Goal: Information Seeking & Learning: Learn about a topic

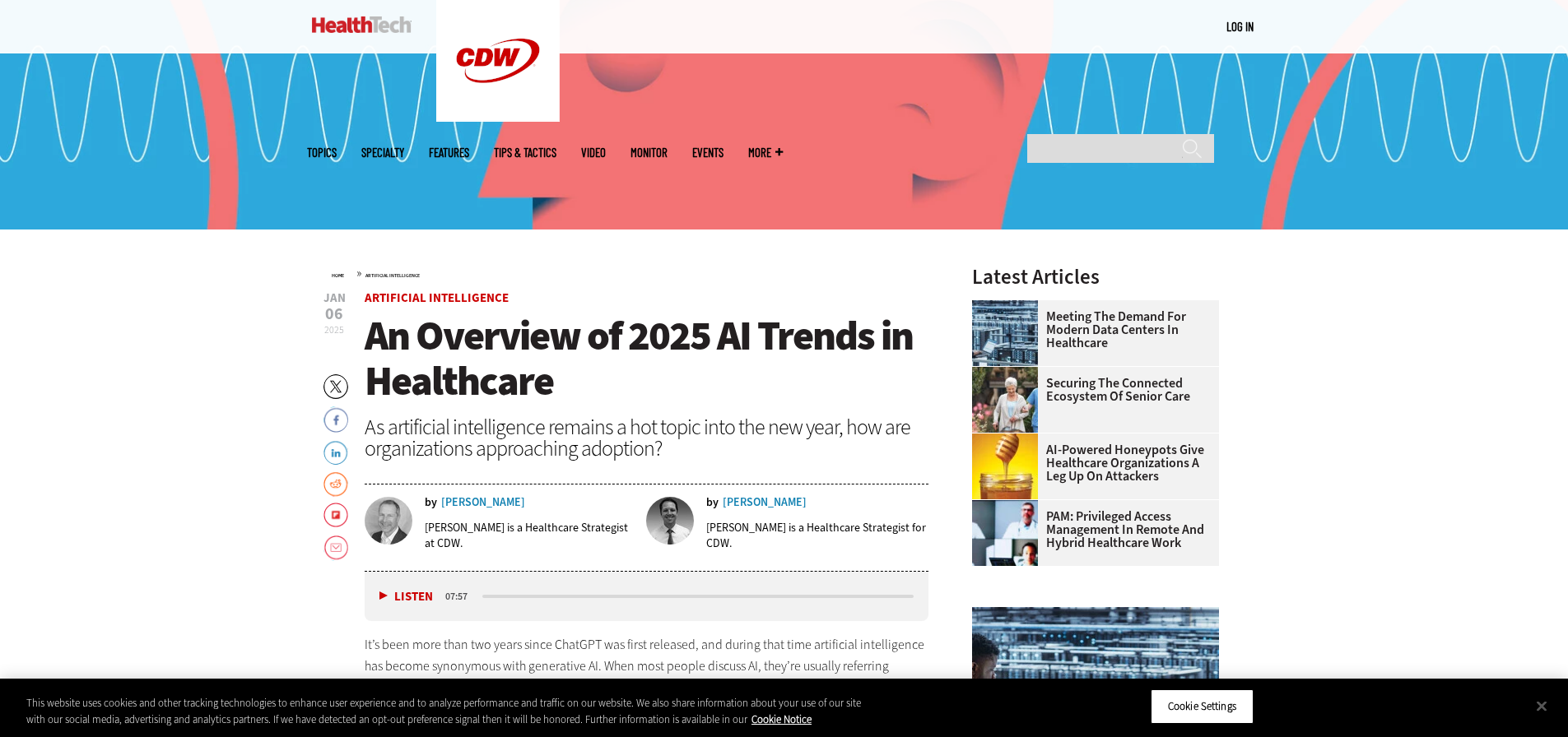
scroll to position [461, 0]
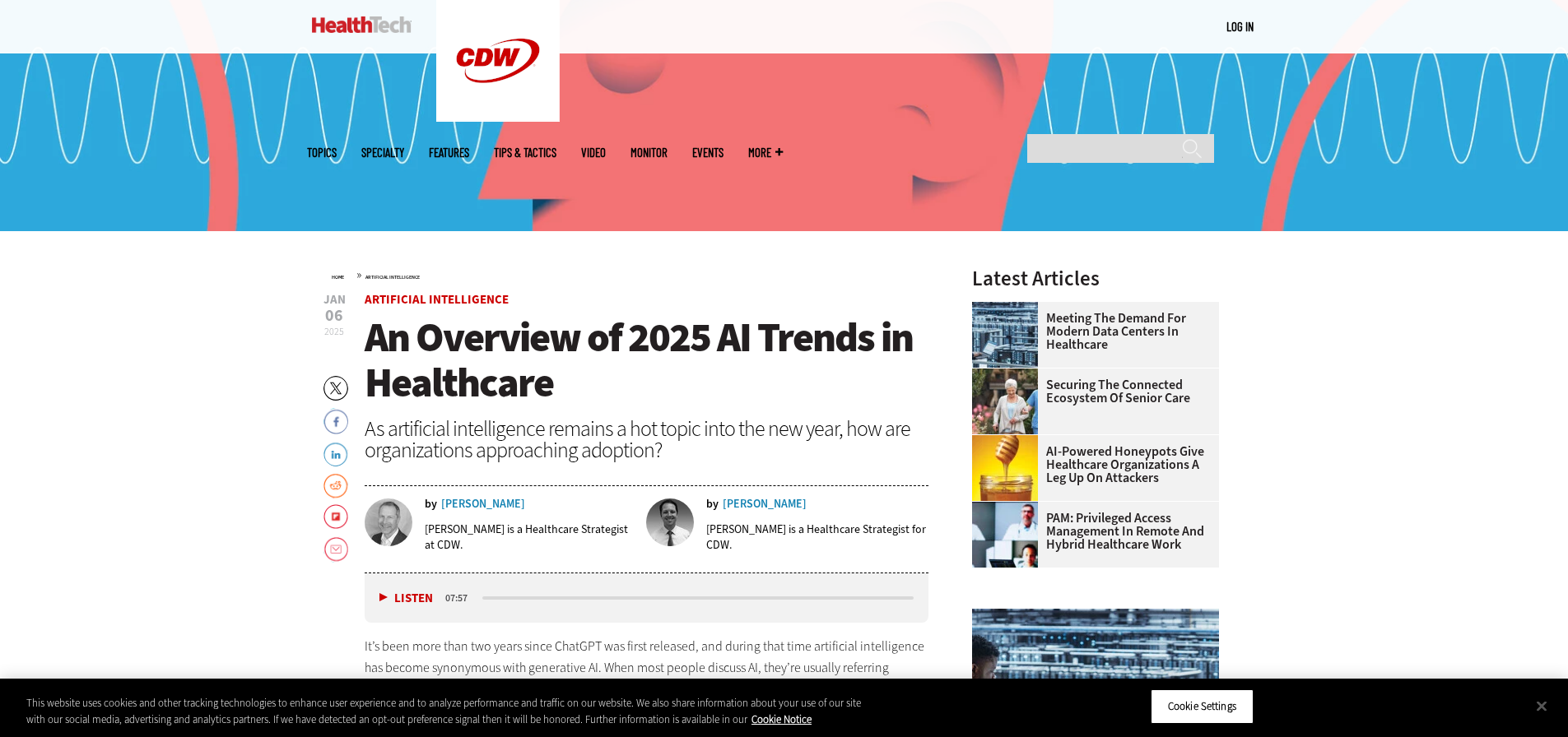
click at [553, 356] on span "An Overview of 2025 AI Trends in Healthcare" at bounding box center [639, 359] width 549 height 99
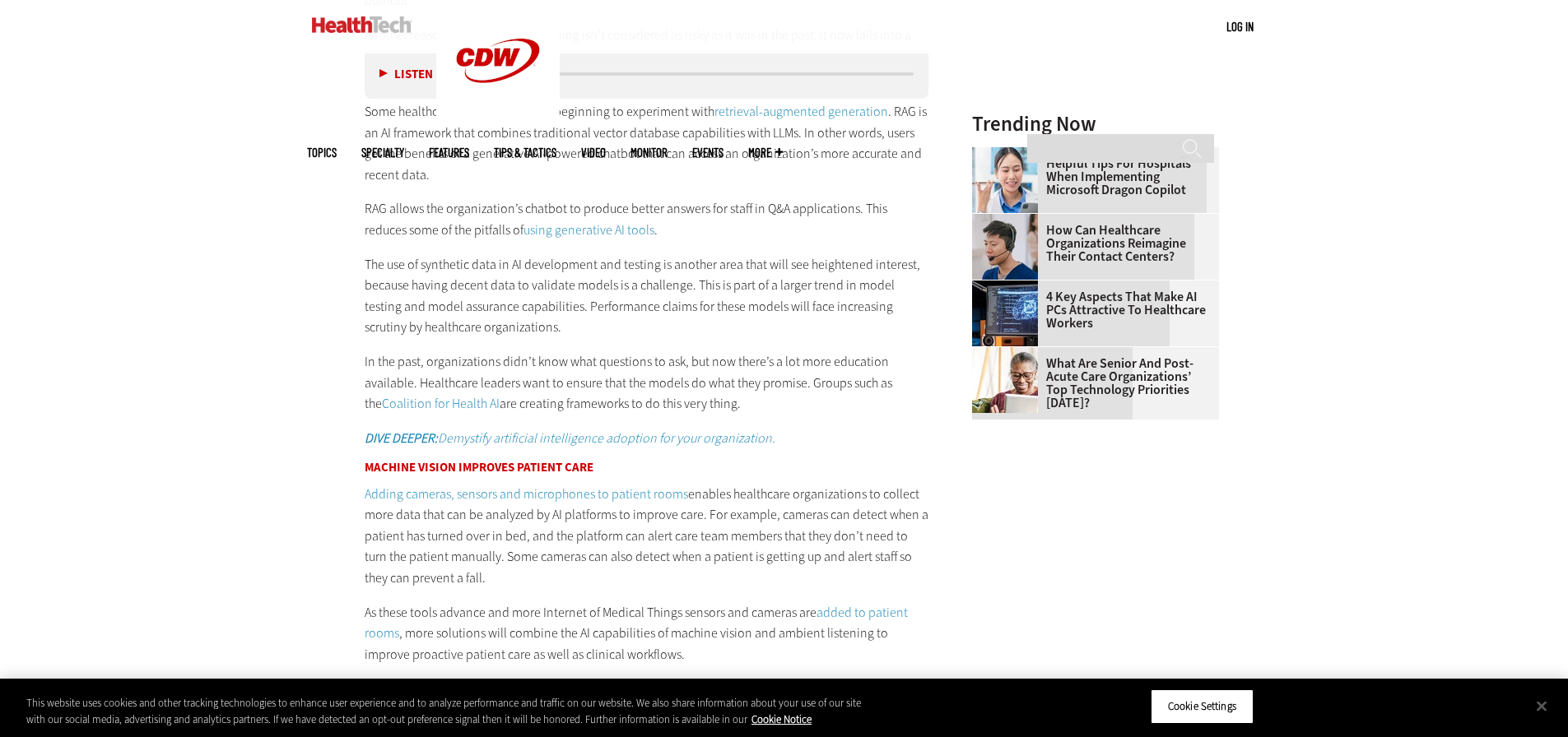
scroll to position [1942, 0]
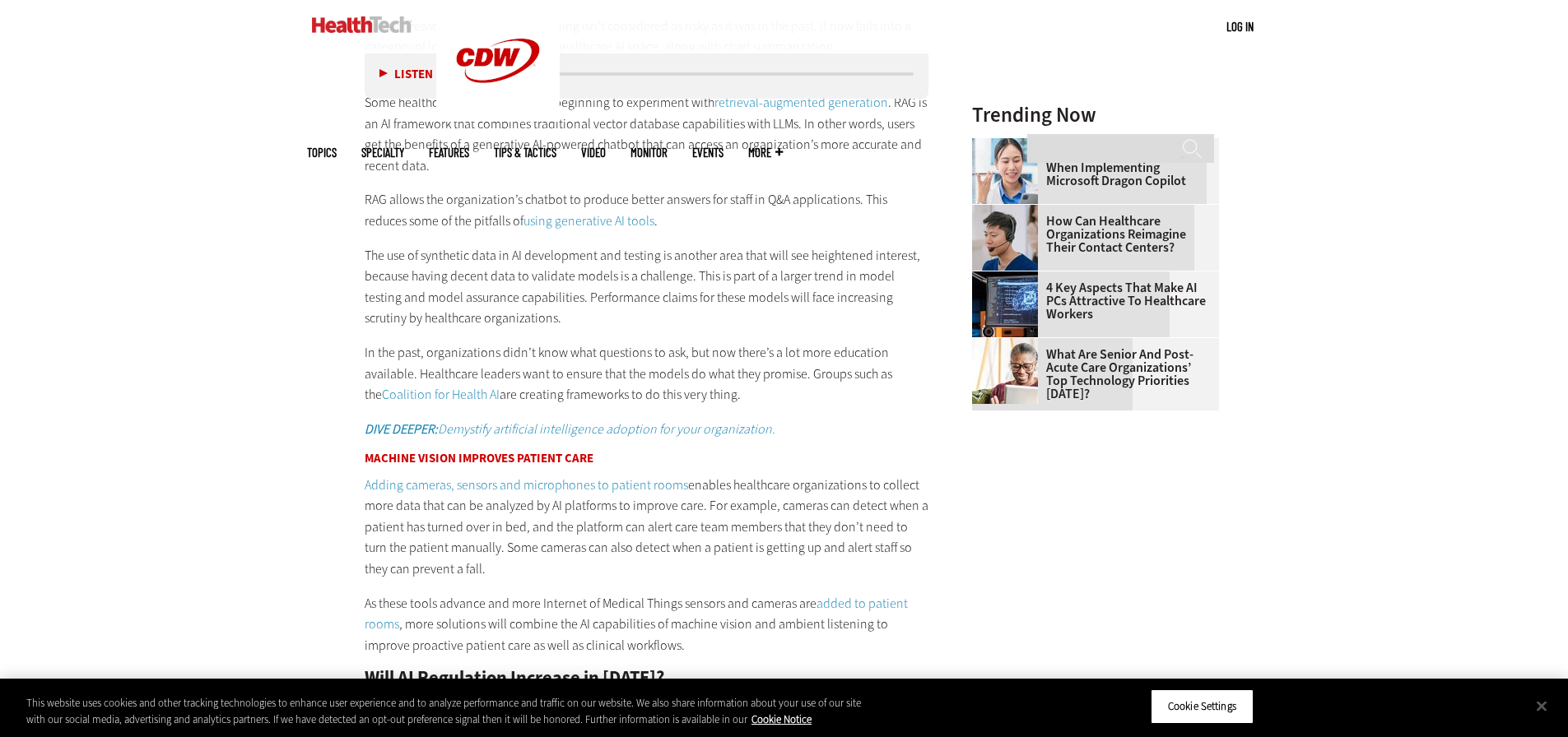
click at [683, 603] on p "As these tools advance and more Internet of Medical Things sensors and cameras …" at bounding box center [647, 624] width 565 height 63
click at [657, 533] on p "Adding cameras, sensors and microphones to patient rooms enables healthcare org…" at bounding box center [647, 528] width 565 height 105
click at [957, 489] on main "Home » Artificial Intelligence Close New AI Research From CDW See how IT leader…" at bounding box center [784, 599] width 955 height 3698
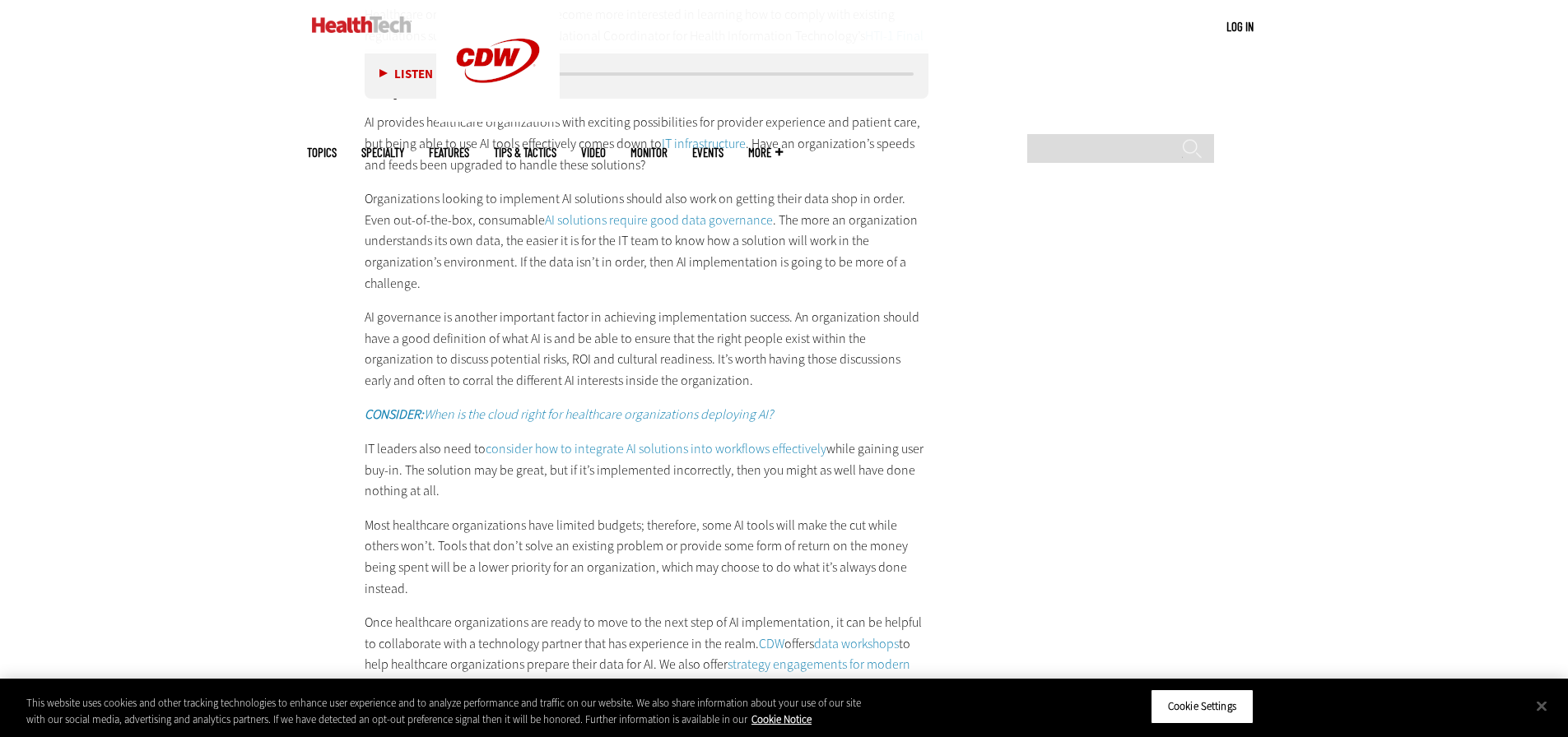
scroll to position [2764, 0]
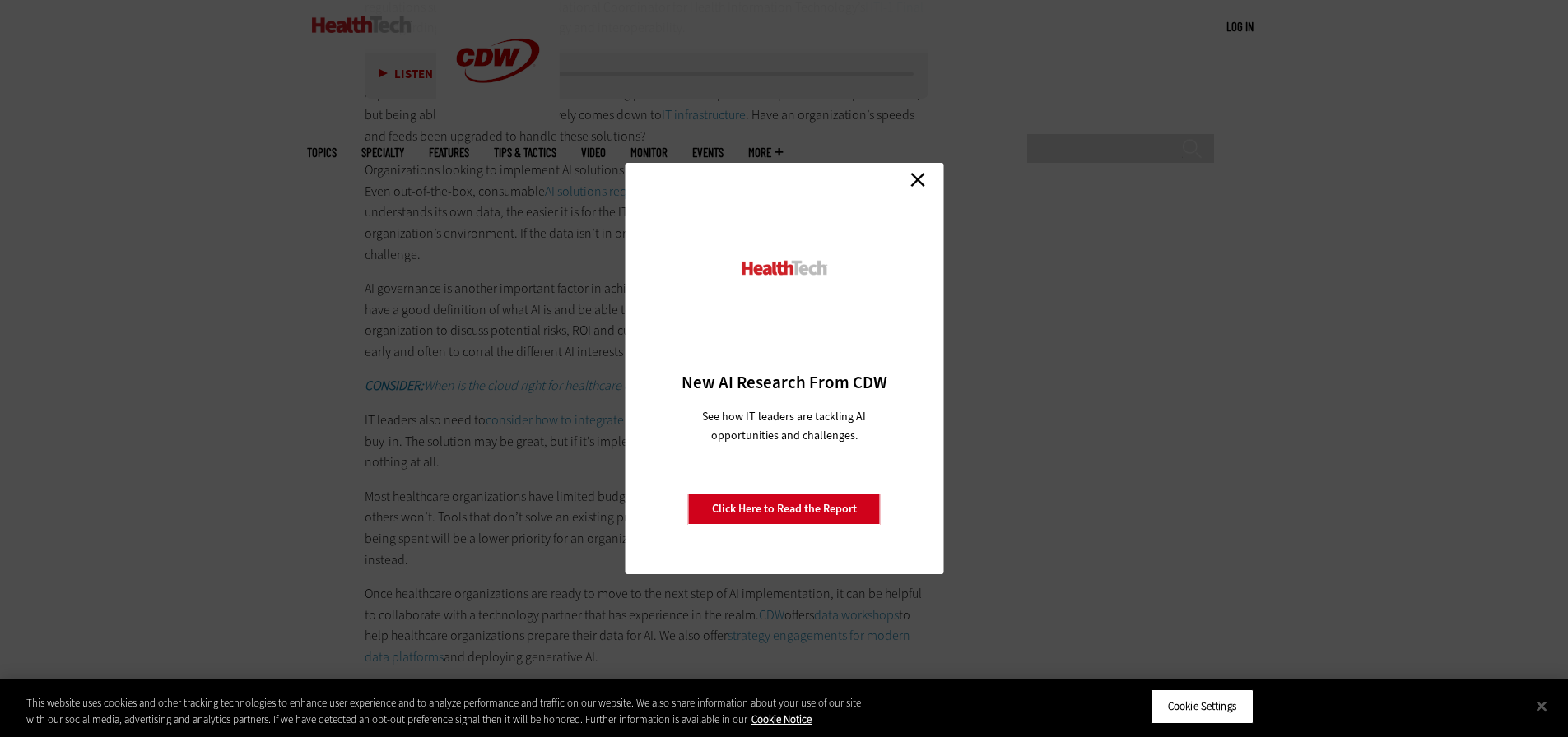
click at [915, 176] on link "Close" at bounding box center [918, 179] width 25 height 25
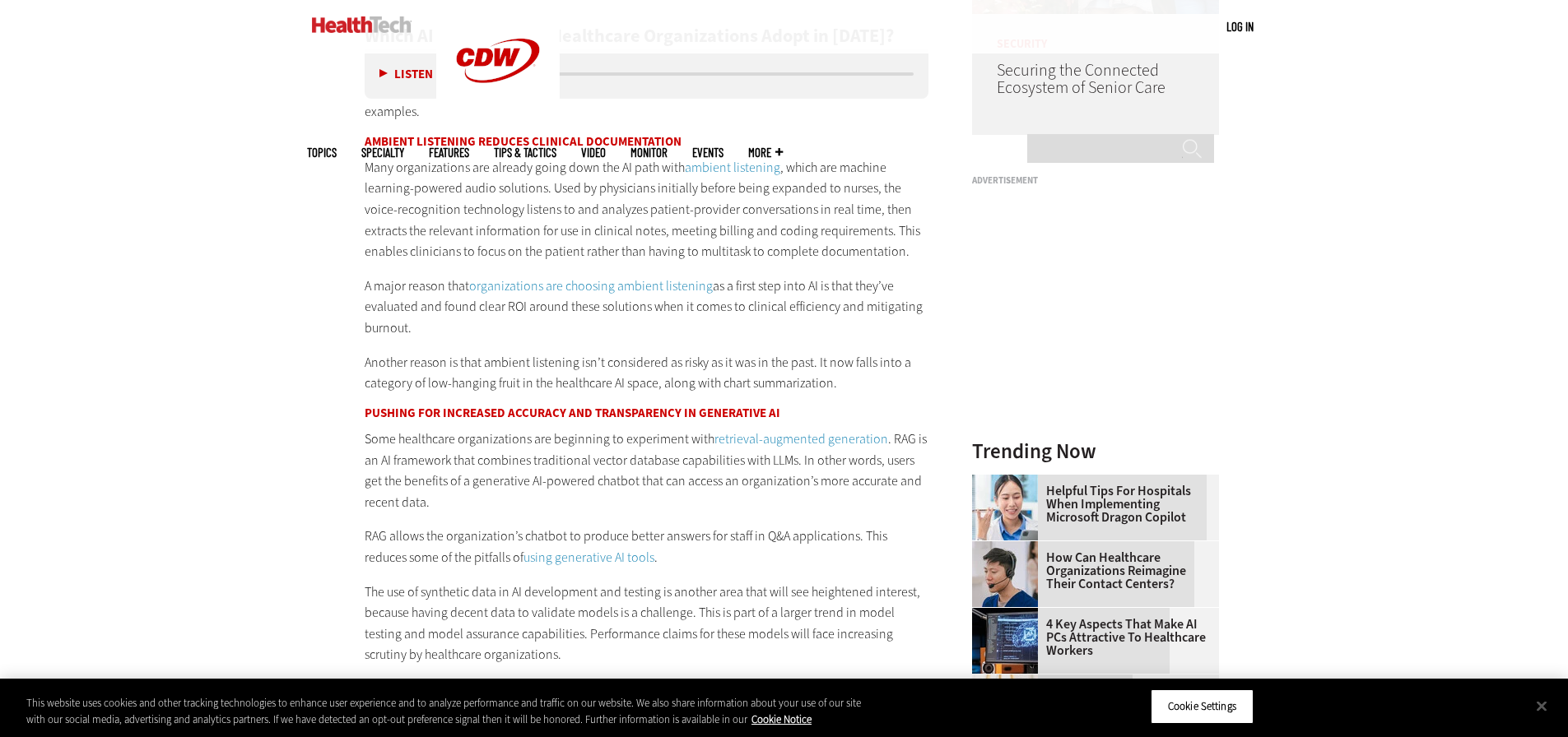
scroll to position [1531, 0]
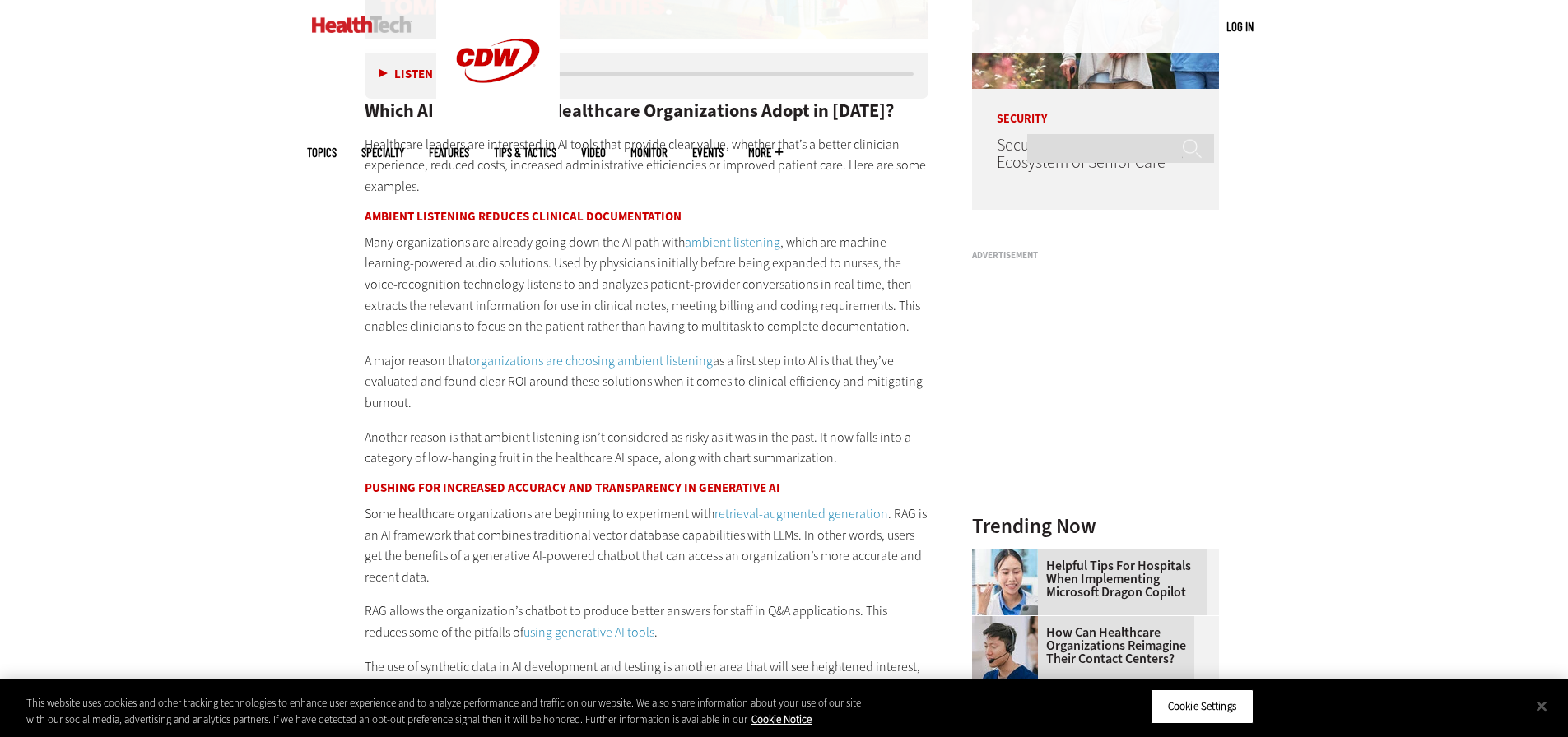
click at [1130, 693] on link "4 Key Aspects That Make AI PCs Attractive to Healthcare Workers" at bounding box center [1090, 713] width 237 height 40
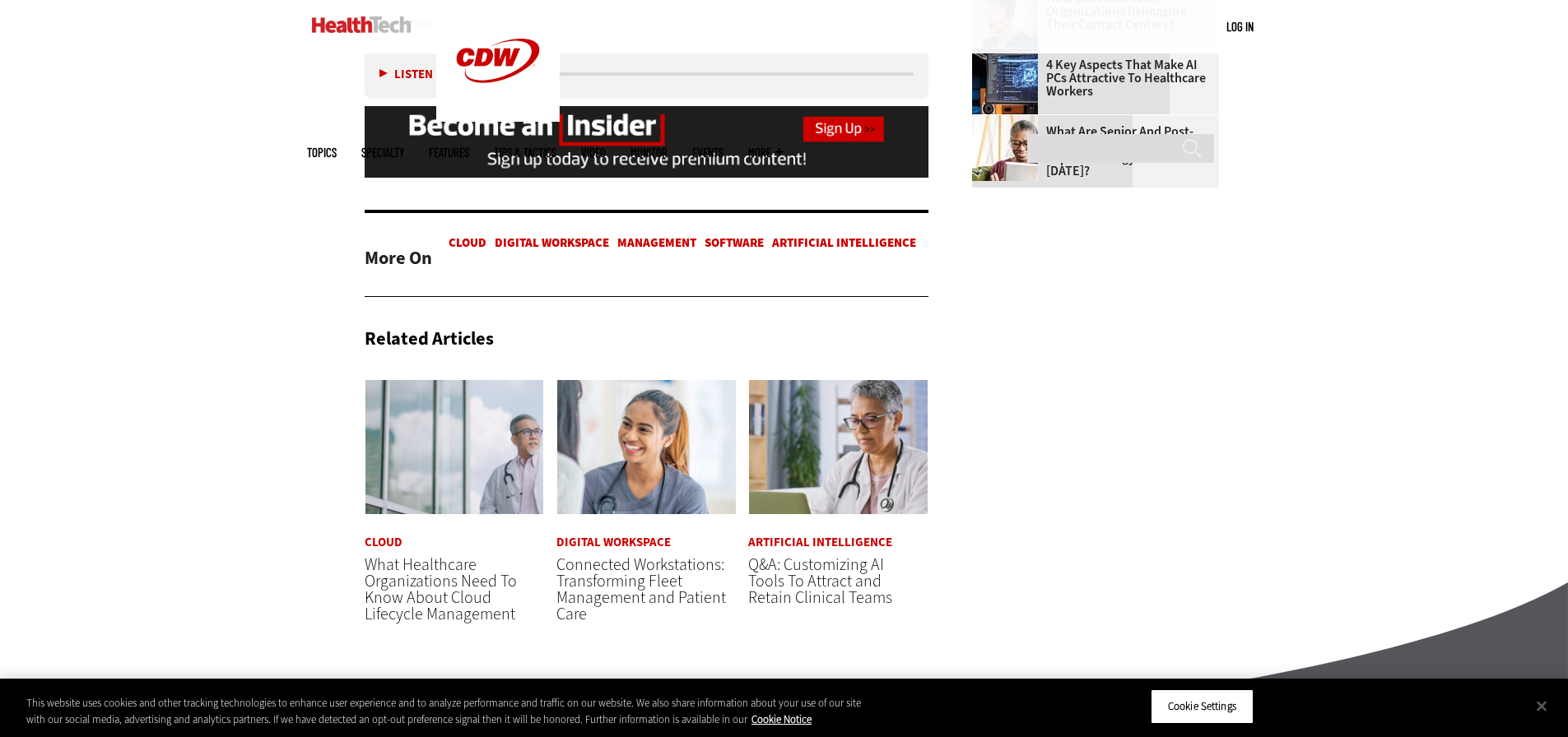
scroll to position [2221, 0]
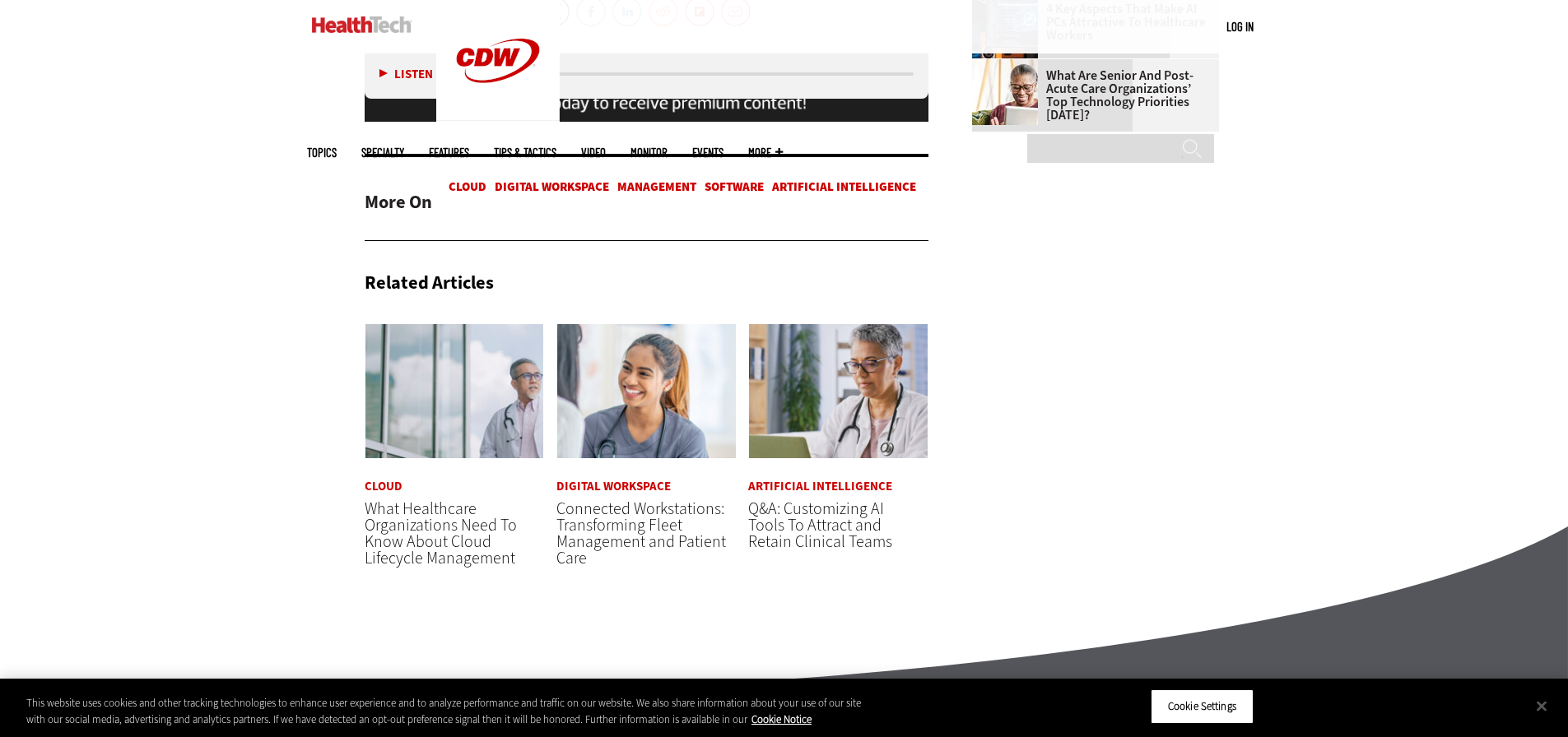
click at [832, 482] on link "Artificial Intelligence" at bounding box center [819, 486] width 144 height 12
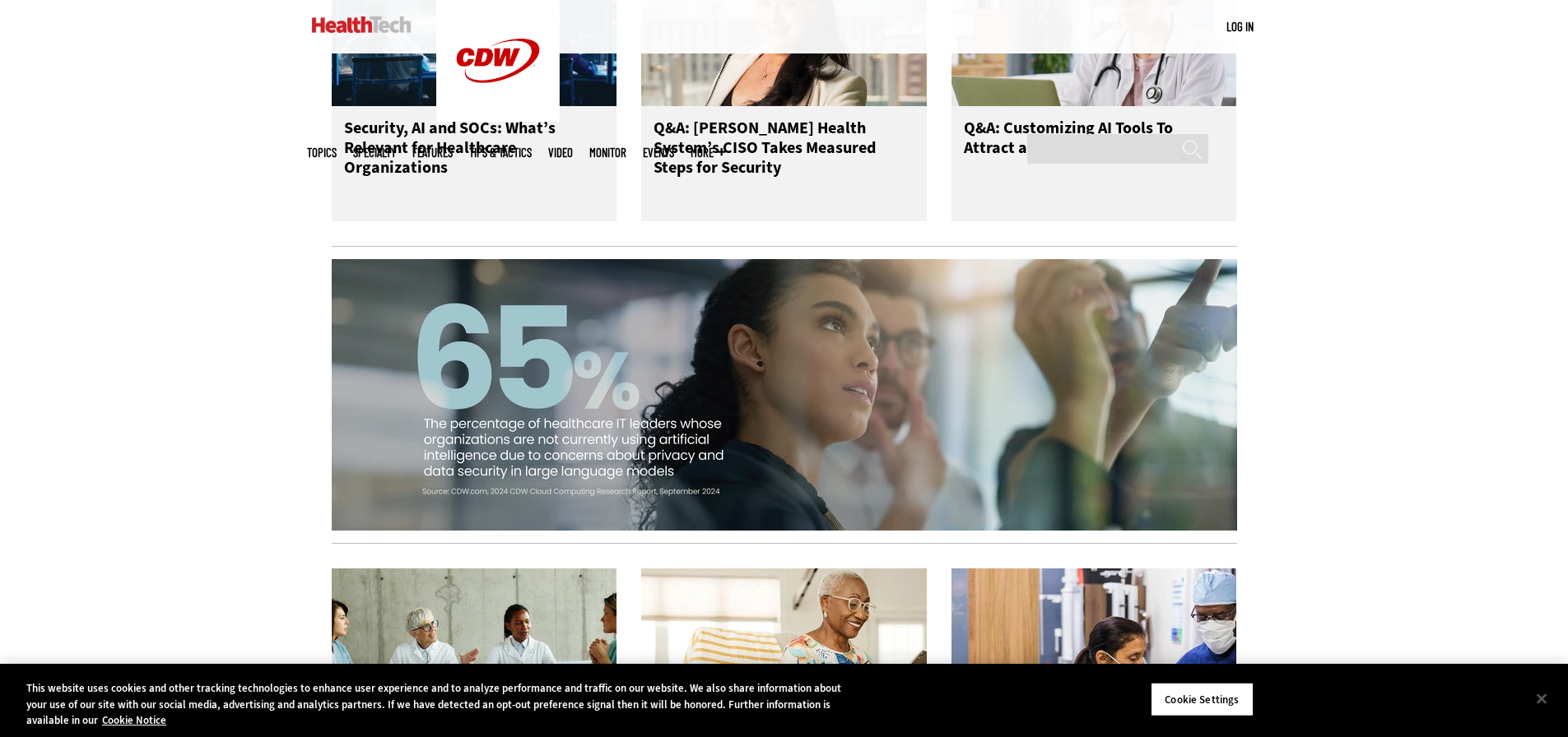
scroll to position [1646, 0]
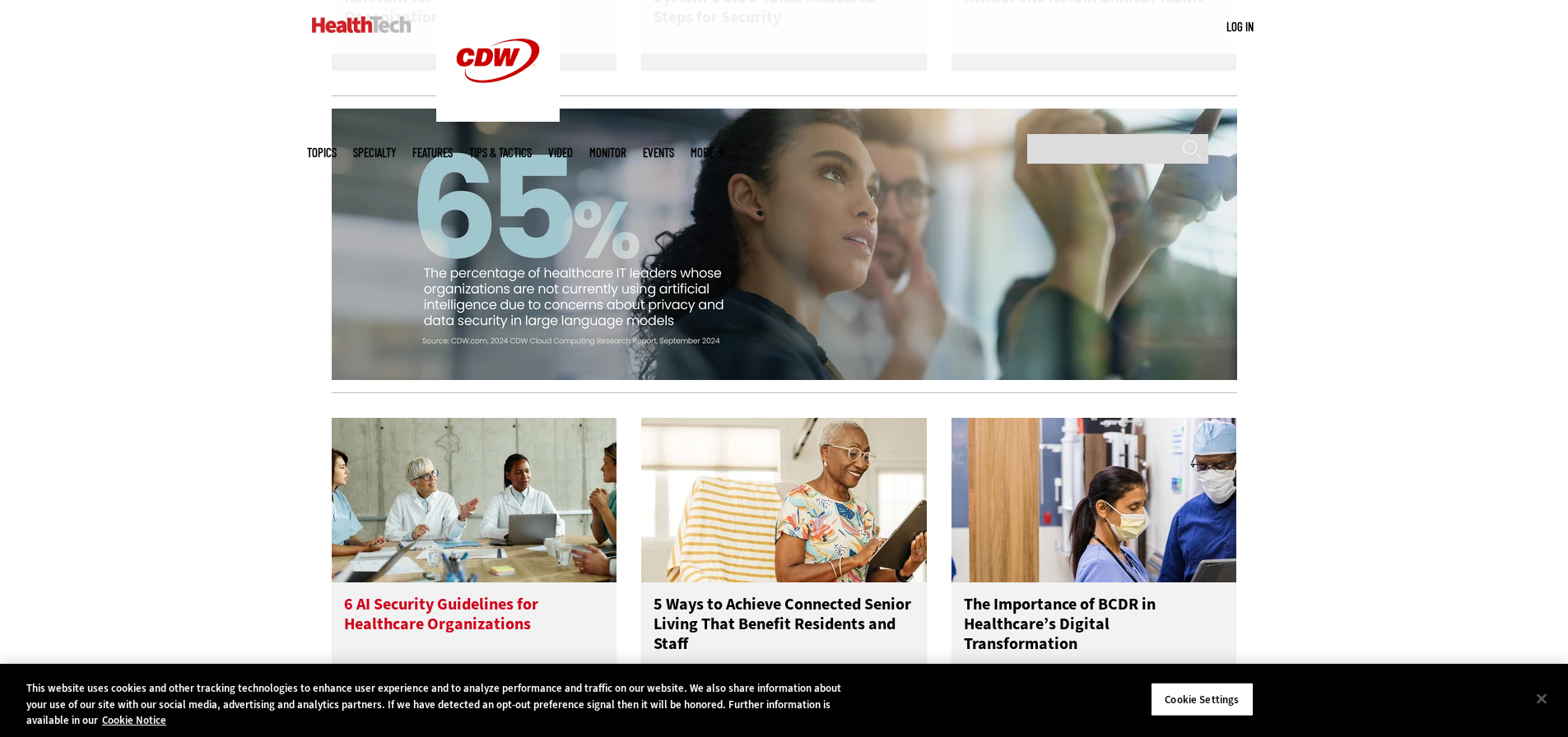
click at [467, 595] on h3 "6 AI Security Guidelines for Healthcare Organizations" at bounding box center [474, 628] width 261 height 66
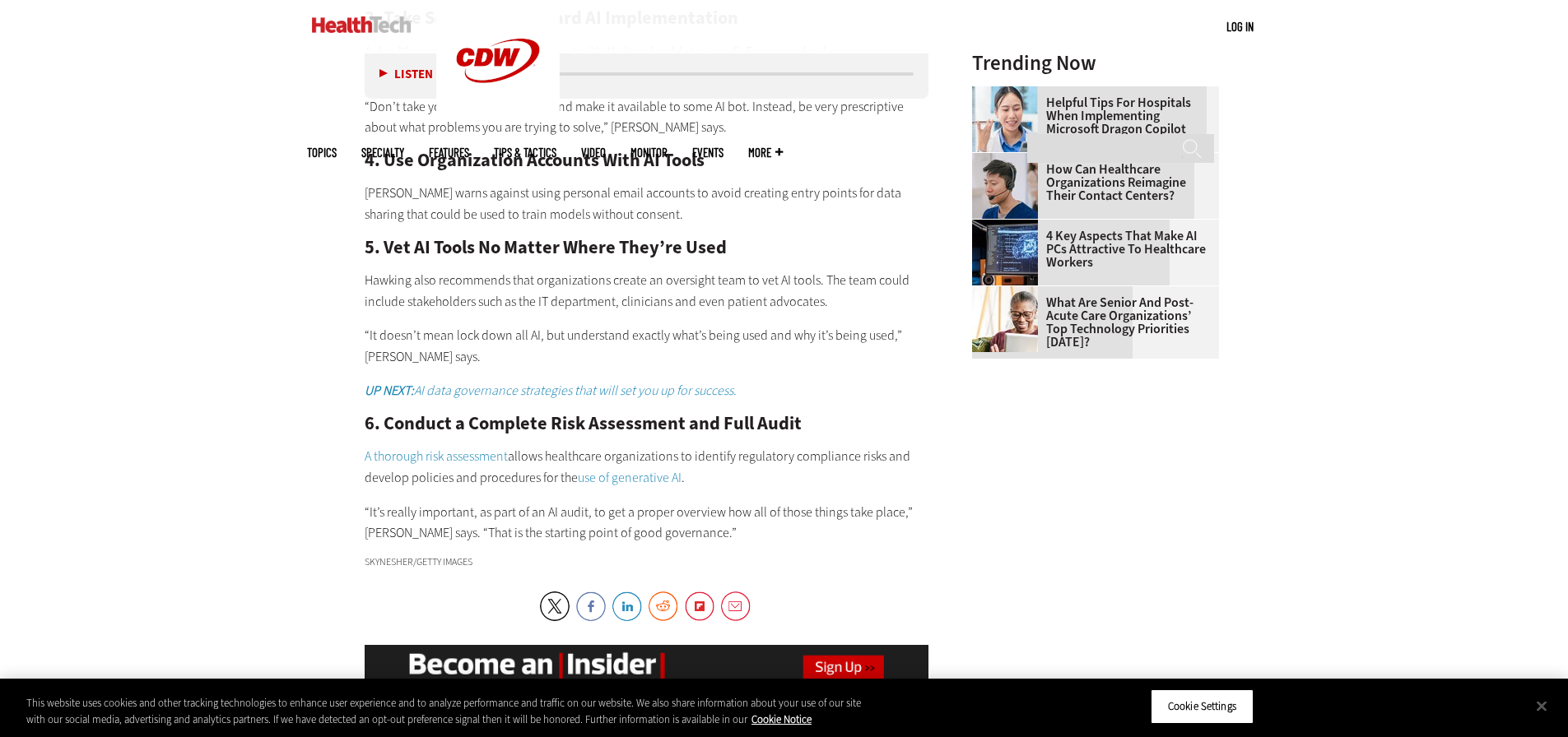
scroll to position [2057, 0]
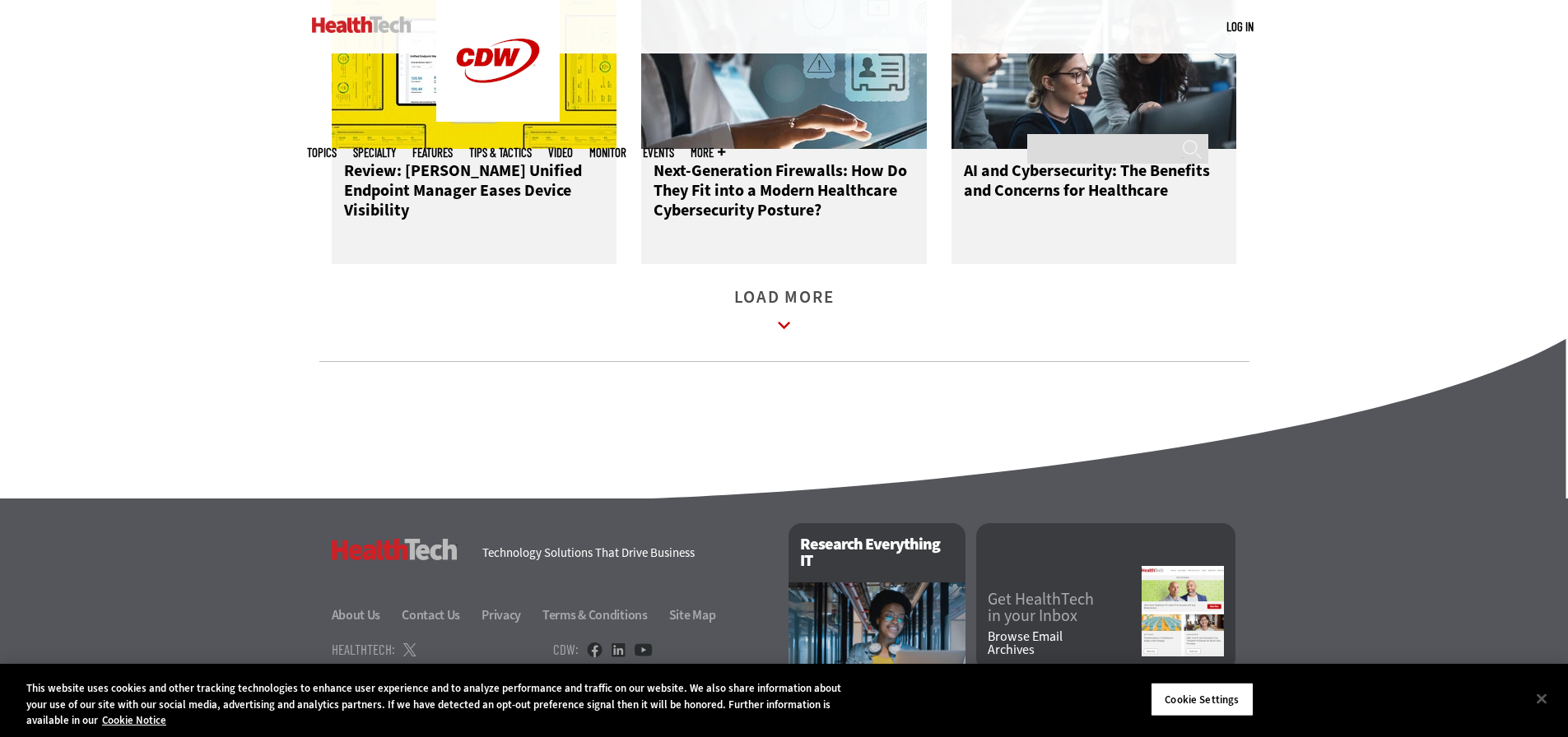
scroll to position [2385, 0]
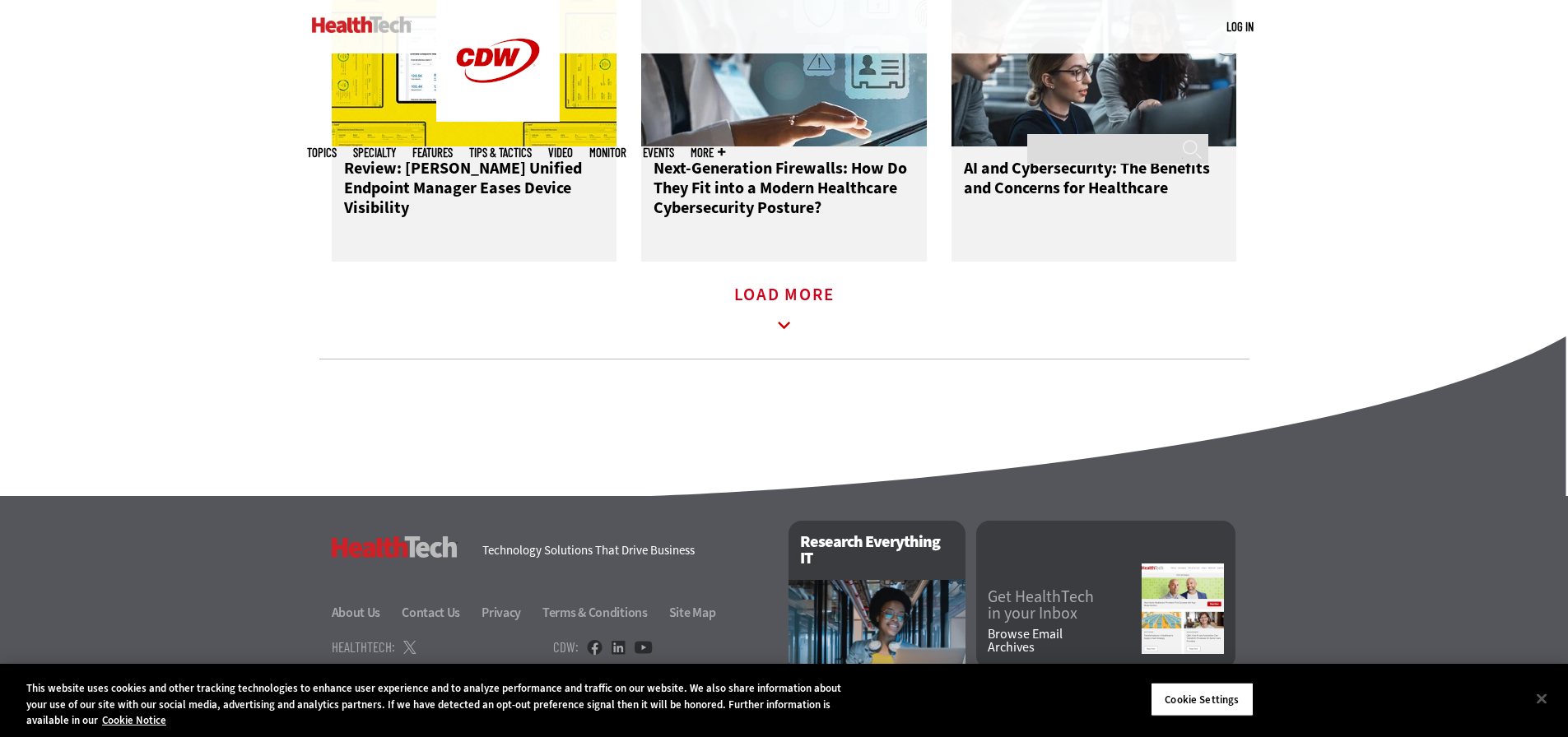
click at [783, 307] on icon at bounding box center [784, 326] width 38 height 38
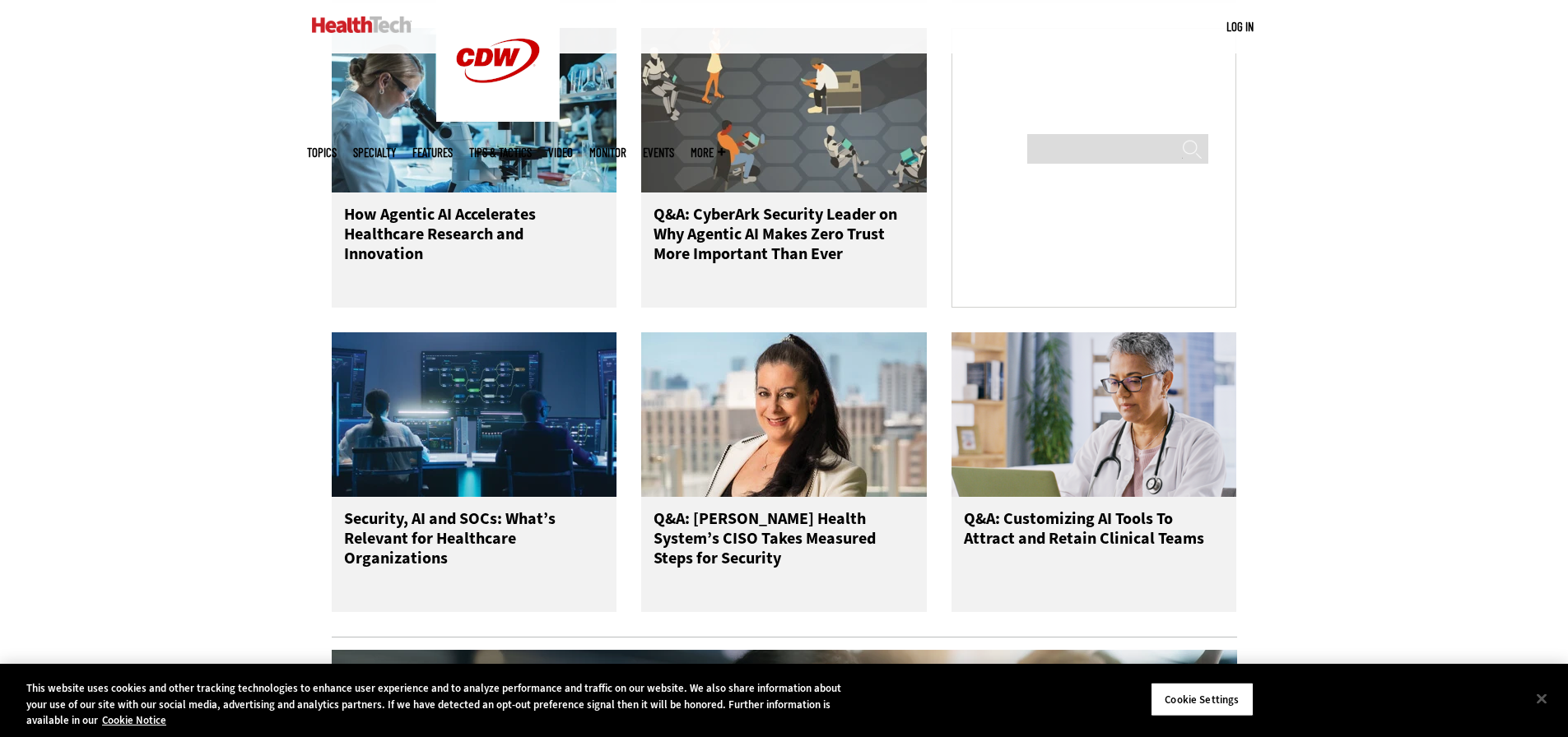
scroll to position [1070, 0]
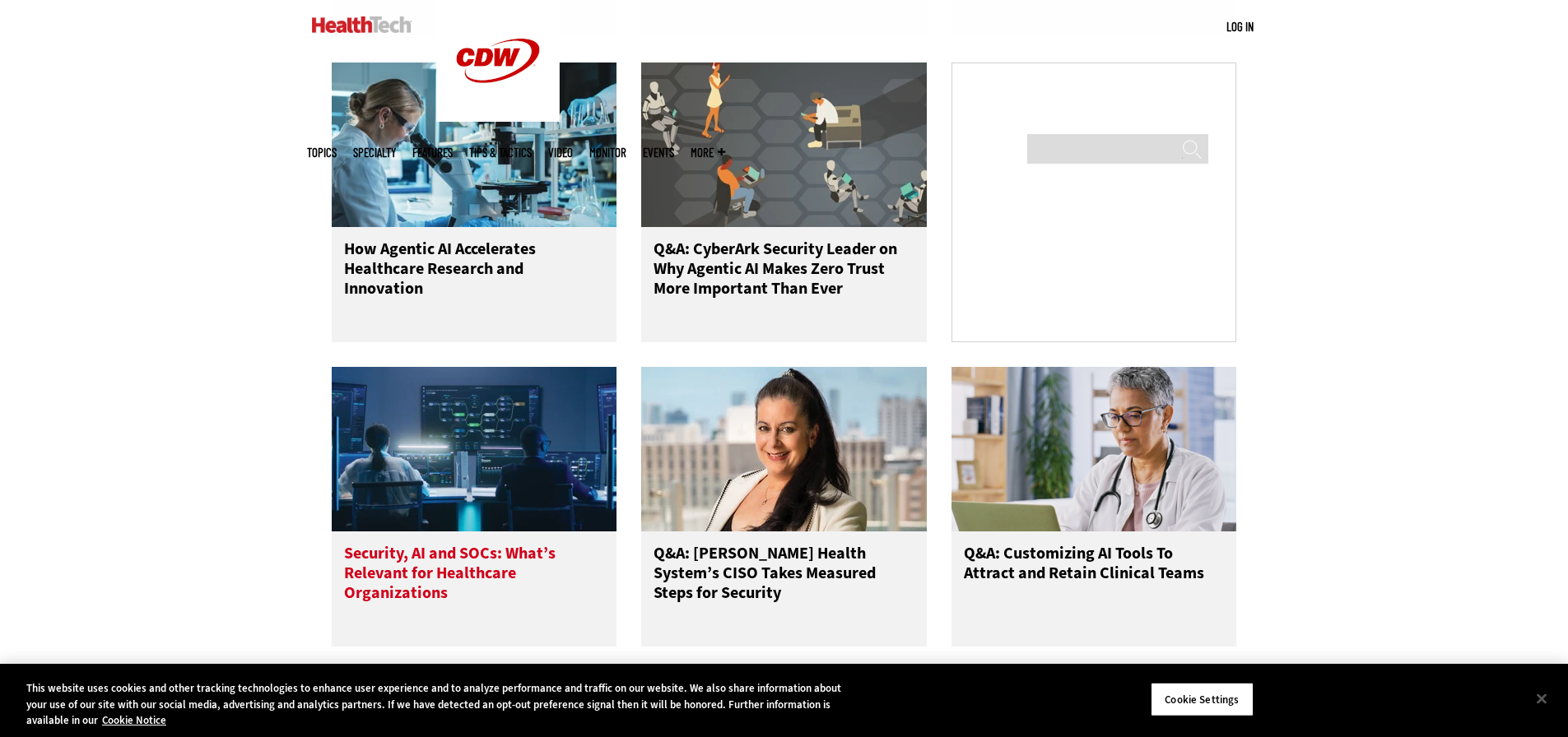
click at [519, 544] on h3 "Security, AI and SOCs: What’s Relevant for Healthcare Organizations" at bounding box center [474, 577] width 261 height 66
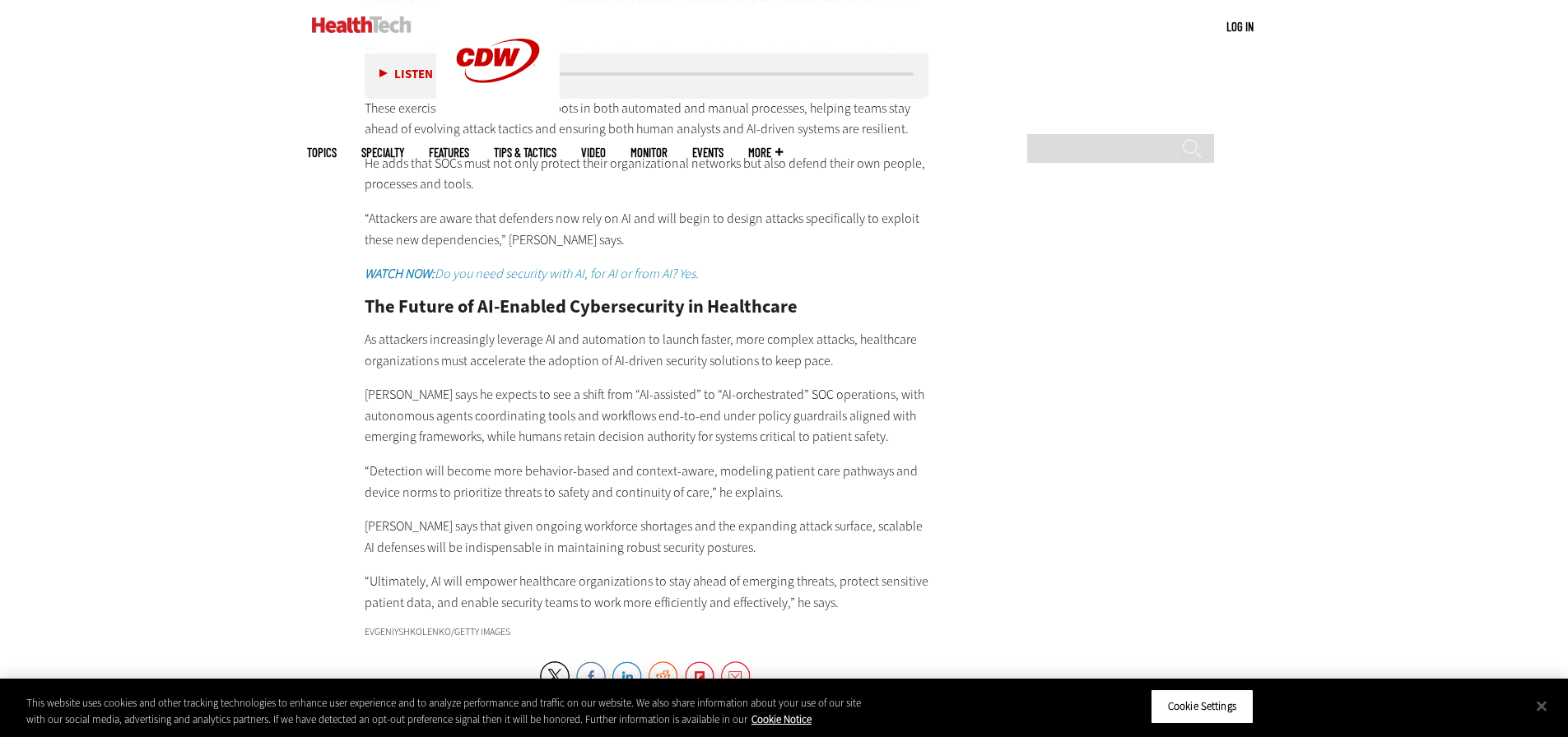
scroll to position [3455, 0]
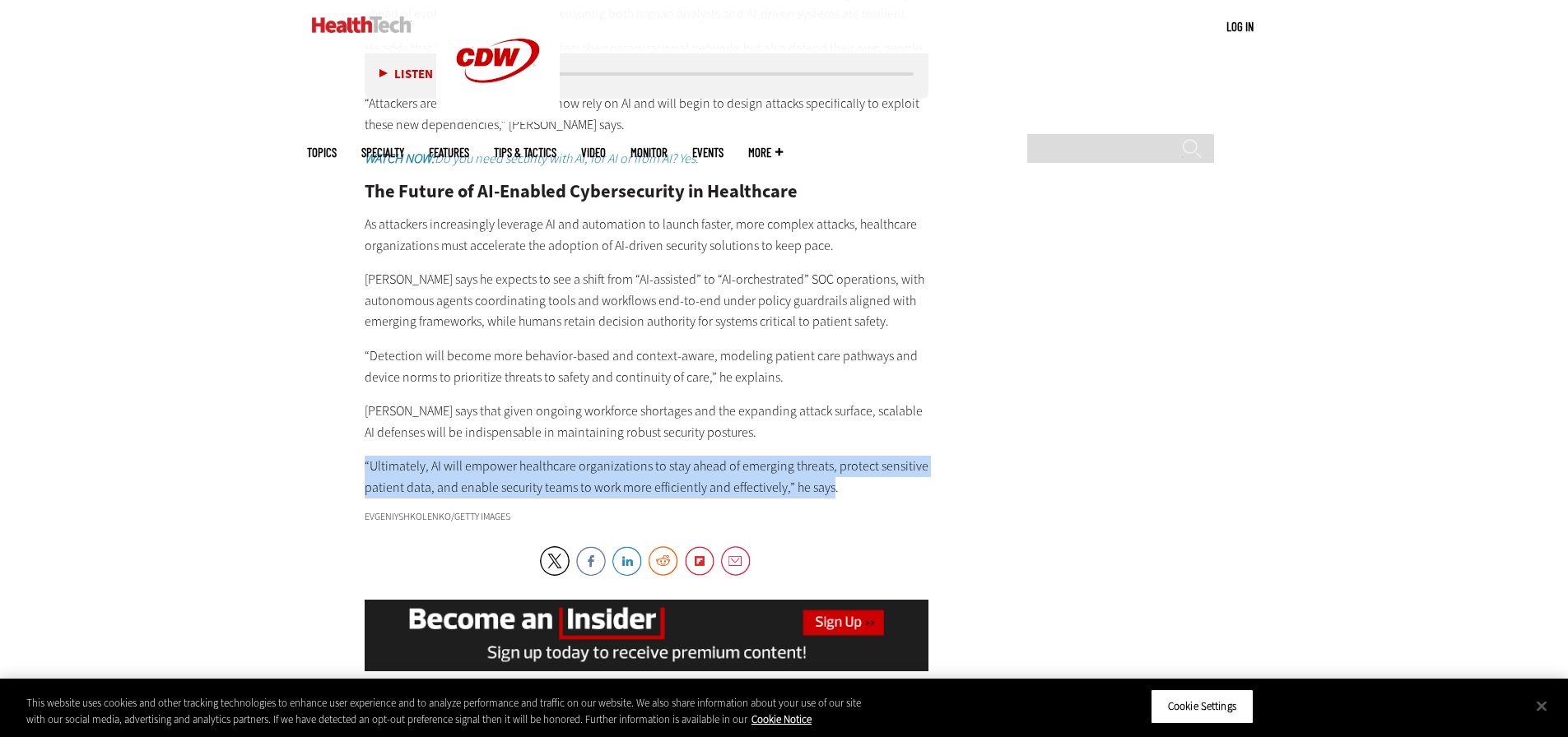
drag, startPoint x: 819, startPoint y: 421, endPoint x: 354, endPoint y: 407, distance: 465.2
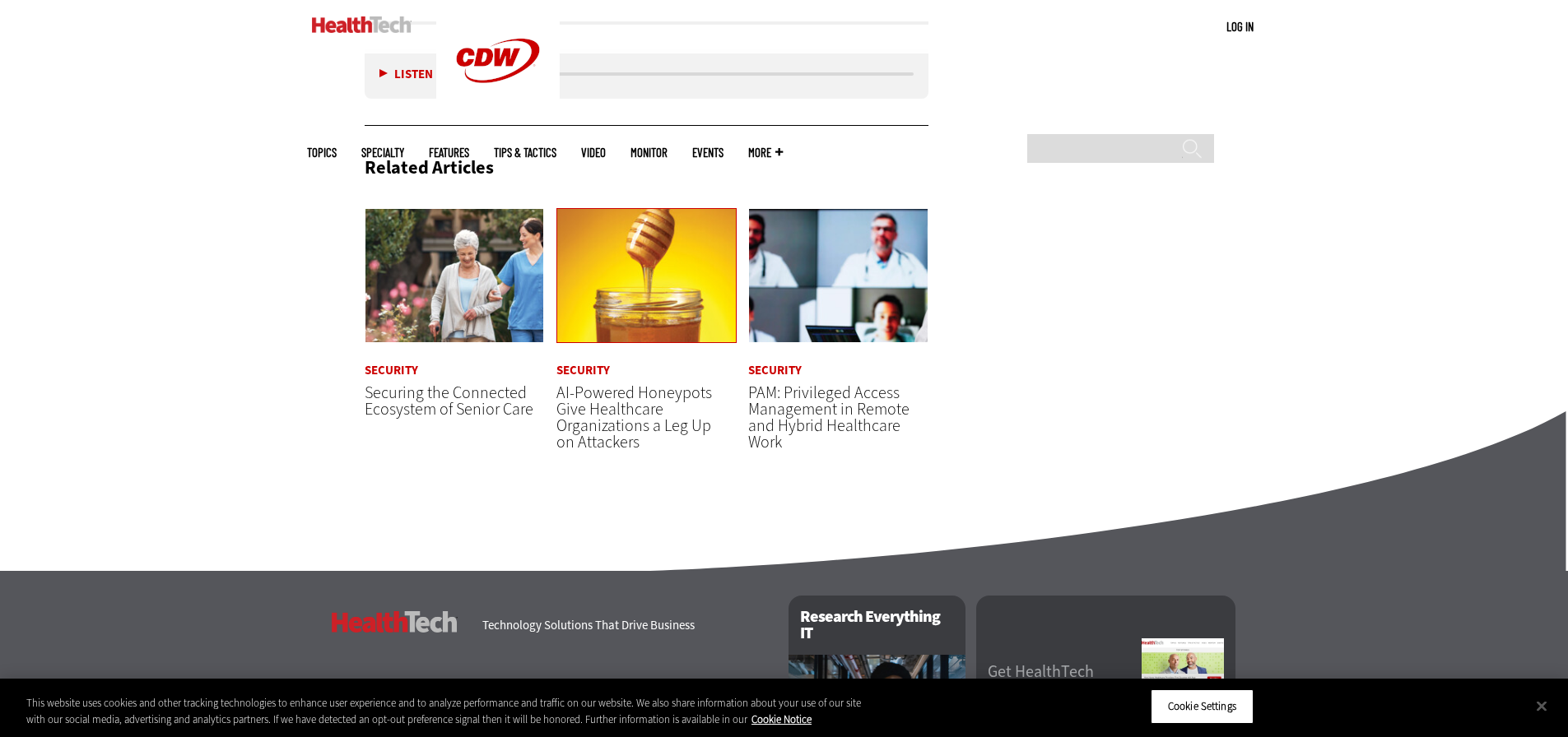
scroll to position [4339, 0]
